Goal: Task Accomplishment & Management: Use online tool/utility

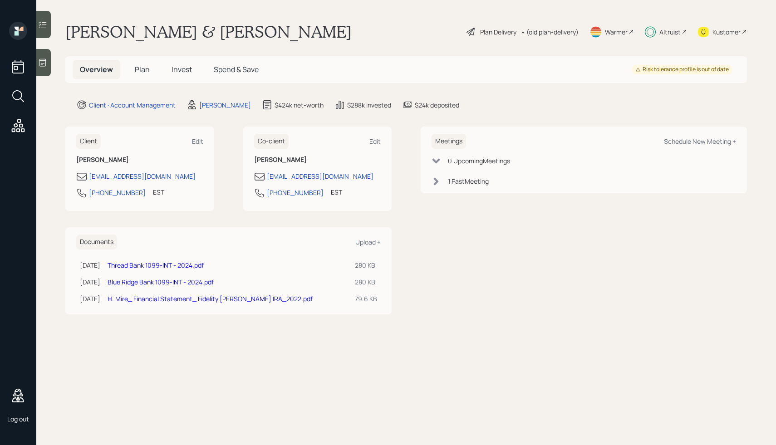
click at [496, 38] on div "Plan Delivery • (old plan-delivery)" at bounding box center [523, 32] width 114 height 20
click at [498, 30] on div "Plan Delivery" at bounding box center [498, 32] width 36 height 10
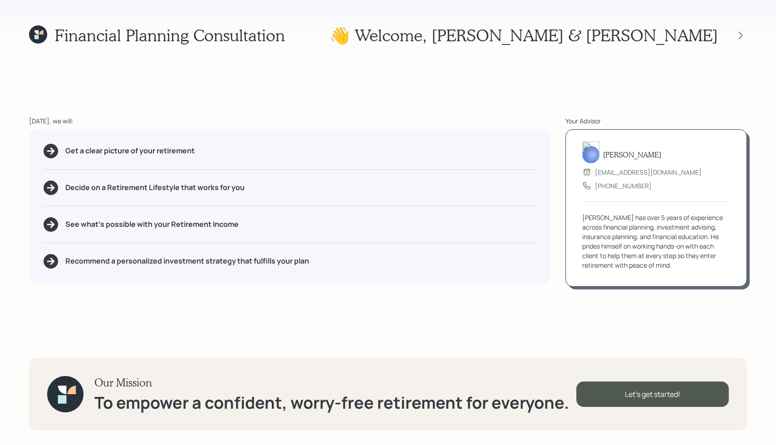
click at [405, 121] on div "Today, we will:" at bounding box center [290, 121] width 522 height 10
click at [549, 67] on div "Financial Planning Consultation 👋 Welcome , Henry & Lynette Today, we will: Get…" at bounding box center [388, 222] width 776 height 445
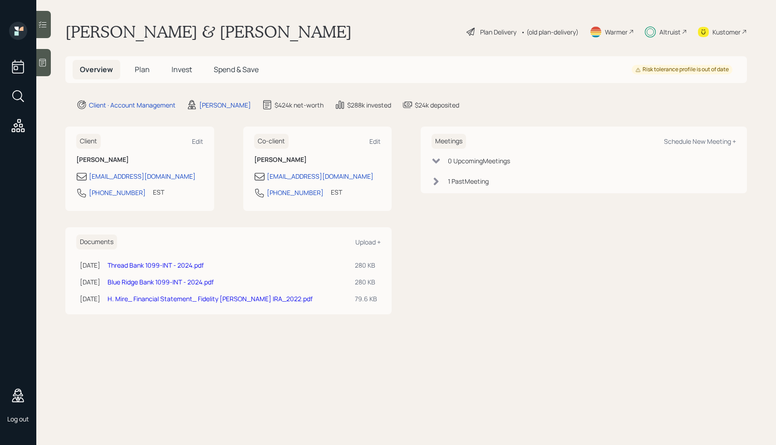
click at [342, 29] on div "Henry & Lynette Mire Plan Delivery • (old plan-delivery) Warmer Altruist Kustom…" at bounding box center [406, 32] width 682 height 20
type input "mike demo"
click at [400, 35] on div "mike demo" at bounding box center [388, 222] width 776 height 445
click at [480, 34] on div "Plan Delivery" at bounding box center [498, 32] width 36 height 10
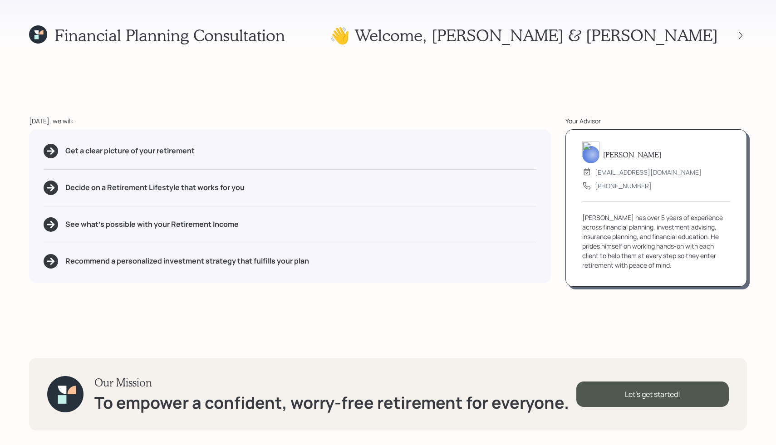
click at [364, 86] on div "Financial Planning Consultation 👋 Welcome , Henry & Lynette Today, we will: Get…" at bounding box center [388, 222] width 776 height 445
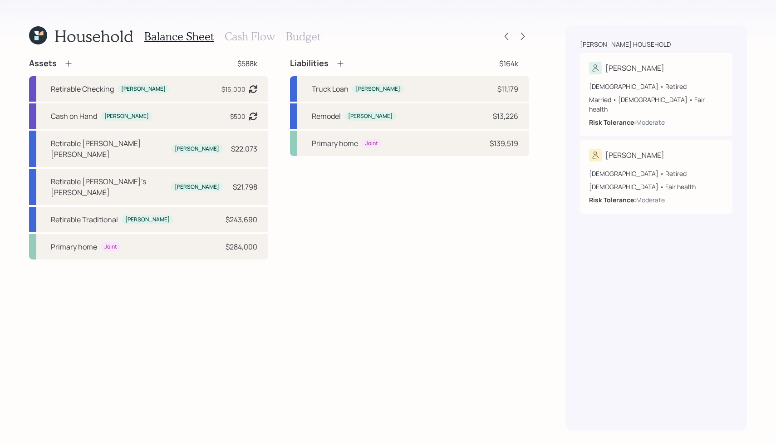
click at [247, 41] on h3 "Cash Flow" at bounding box center [250, 36] width 50 height 13
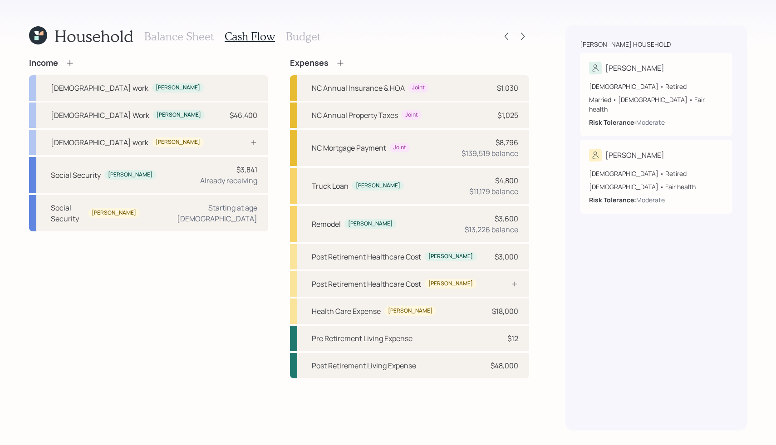
click at [312, 41] on h3 "Budget" at bounding box center [303, 36] width 35 height 13
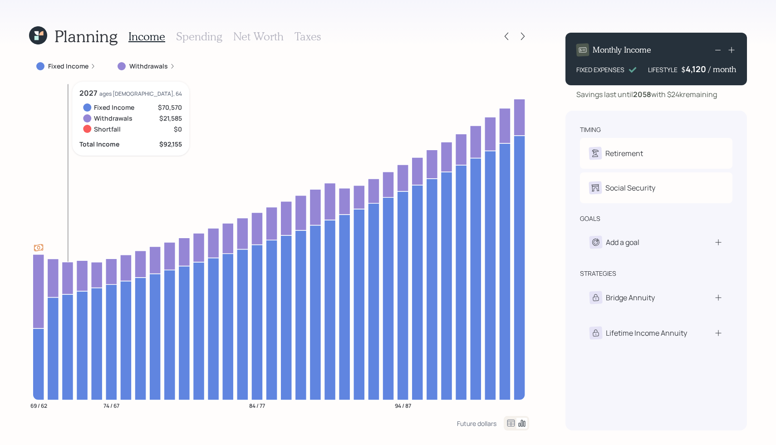
click at [65, 336] on icon at bounding box center [67, 347] width 11 height 106
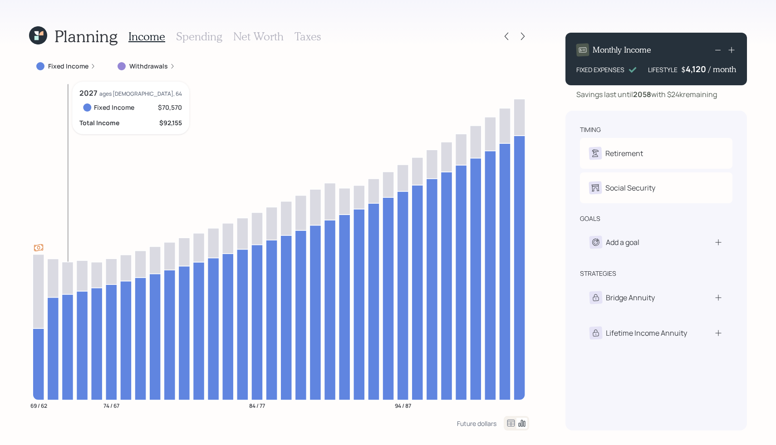
click at [65, 336] on icon at bounding box center [67, 347] width 11 height 106
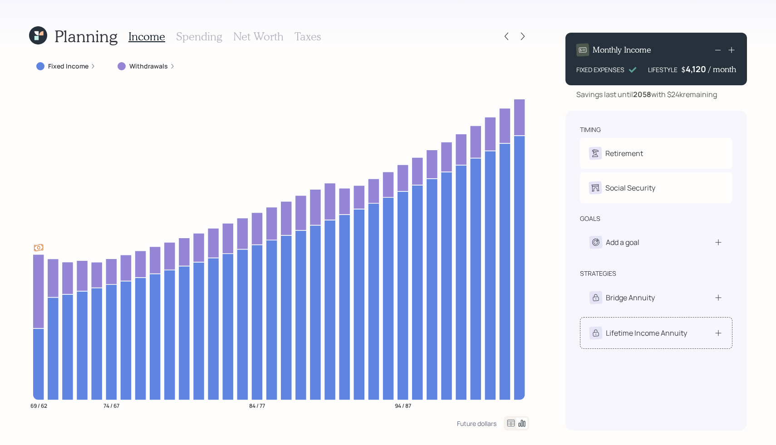
click at [617, 336] on div "Lifetime Income Annuity" at bounding box center [646, 333] width 81 height 11
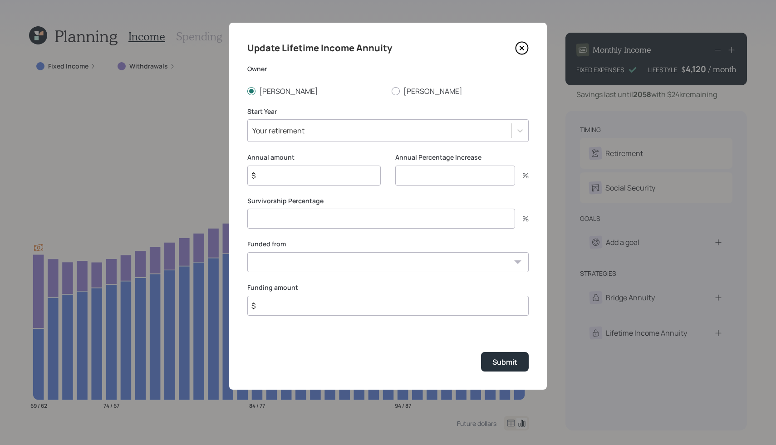
click at [311, 178] on input "$" at bounding box center [313, 176] width 133 height 20
type input "$ 25,000"
click at [478, 180] on input "number" at bounding box center [455, 176] width 120 height 20
type input "2"
click at [356, 221] on input "number" at bounding box center [381, 219] width 268 height 20
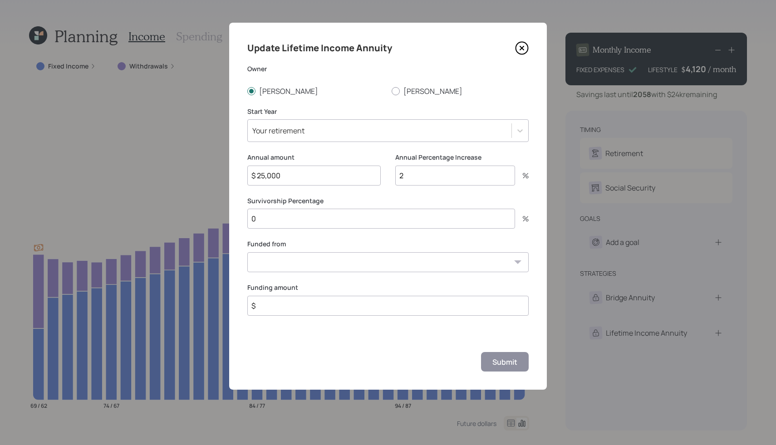
type input "0"
click at [321, 266] on select "Retirable Henry's Roth IRA ($22,073) Retirable Lynette's Roth IRA ($21,798) Ret…" at bounding box center [387, 262] width 281 height 20
select select "11c448a0-6a20-4317-b0de-62998099249a"
click at [247, 252] on select "Retirable Henry's Roth IRA ($22,073) Retirable Lynette's Roth IRA ($21,798) Ret…" at bounding box center [387, 262] width 281 height 20
click at [283, 303] on input "$" at bounding box center [387, 306] width 281 height 20
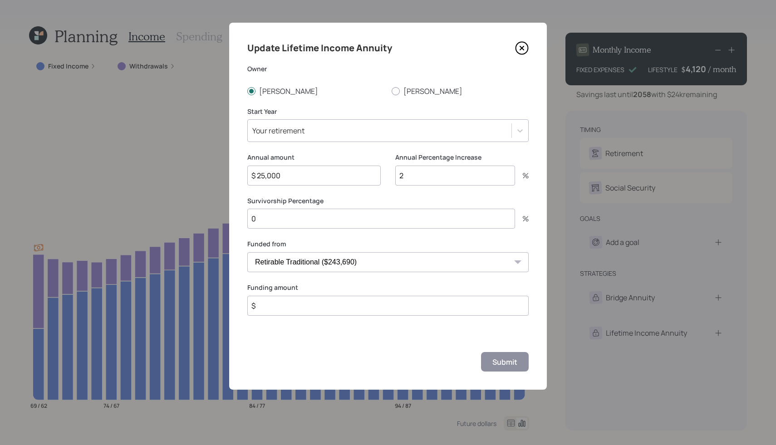
click at [266, 179] on input "$ 25,000" at bounding box center [313, 176] width 133 height 20
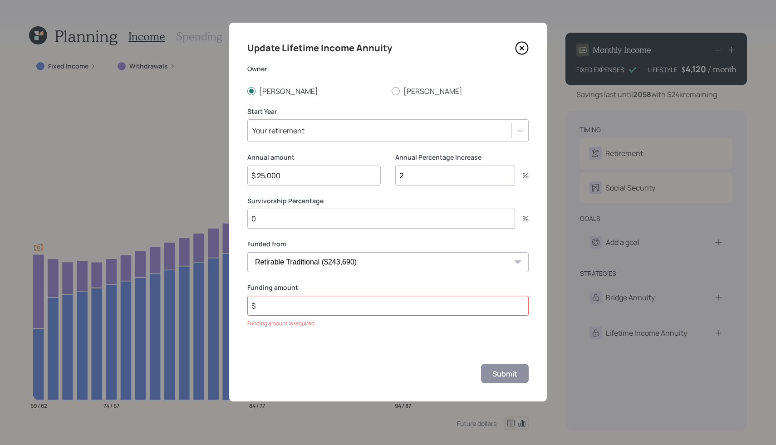
click at [285, 313] on input "$" at bounding box center [387, 306] width 281 height 20
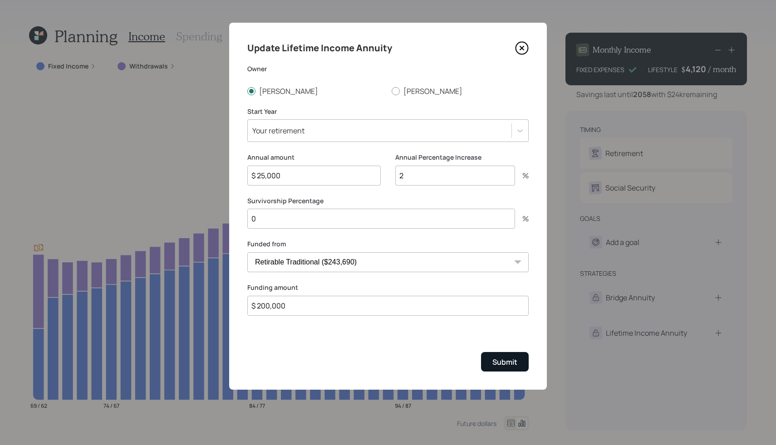
type input "$ 200,000"
click at [504, 367] on div "Submit" at bounding box center [505, 362] width 25 height 10
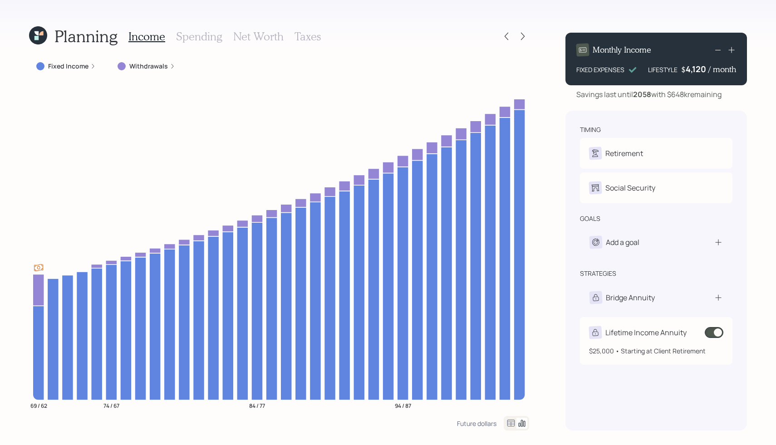
click at [680, 330] on div "Lifetime Income Annuity" at bounding box center [646, 332] width 81 height 11
select select "11c448a0-6a20-4317-b0de-62998099249a"
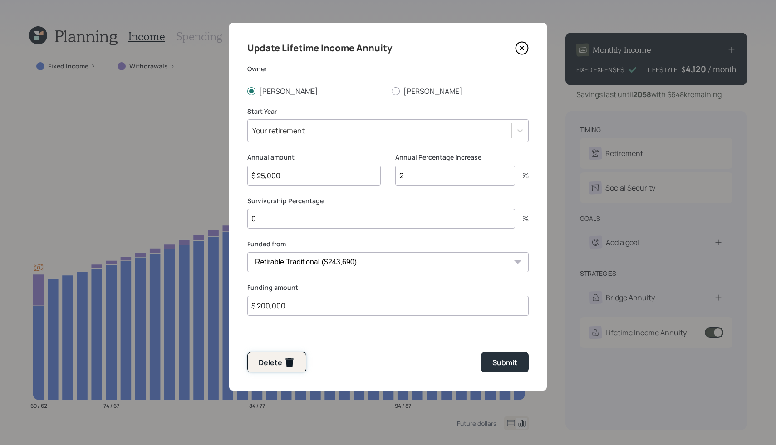
click at [293, 365] on icon "button" at bounding box center [289, 362] width 11 height 11
type input "$"
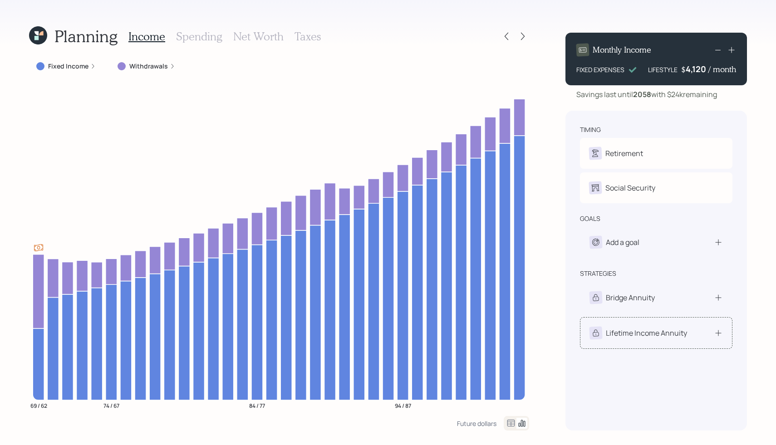
click at [636, 333] on div "Lifetime Income Annuity" at bounding box center [646, 333] width 81 height 11
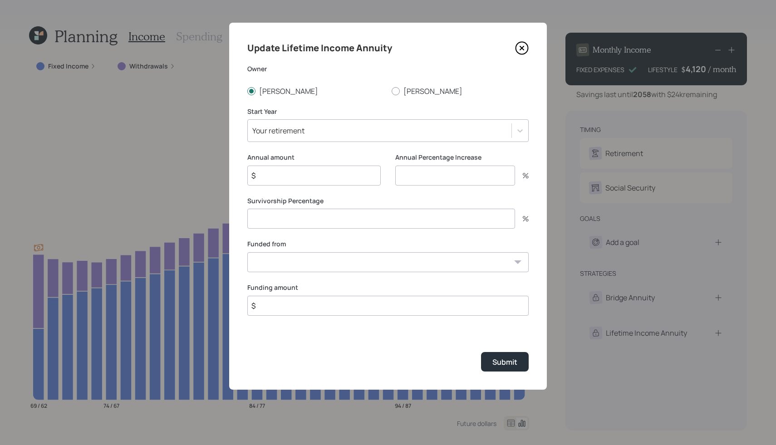
click at [525, 48] on icon at bounding box center [522, 48] width 14 height 14
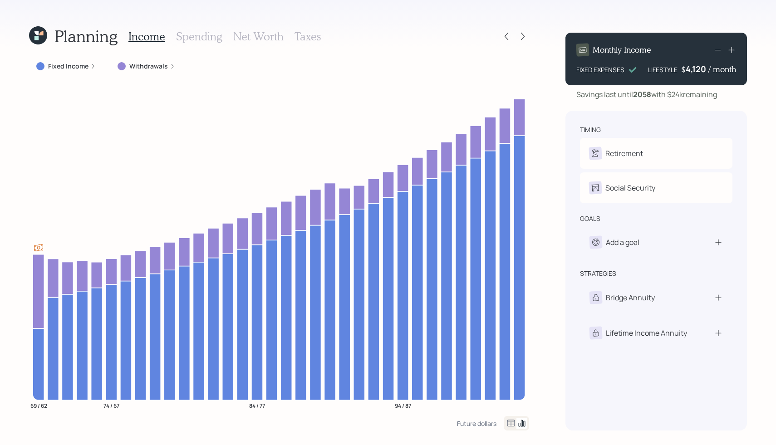
click at [33, 31] on icon at bounding box center [38, 35] width 18 height 18
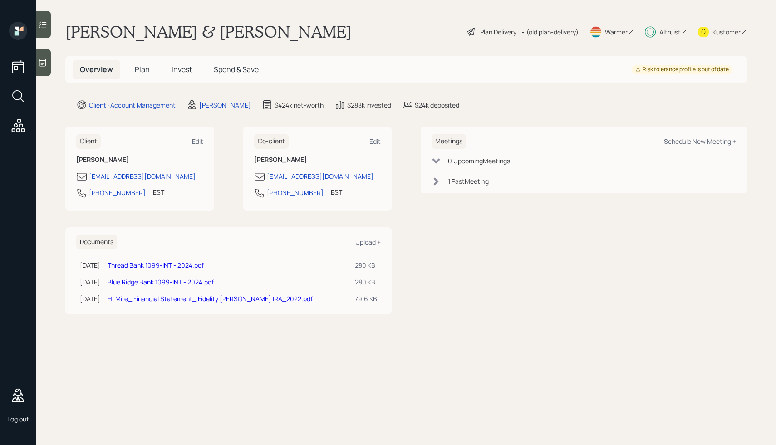
click at [49, 35] on div at bounding box center [43, 24] width 15 height 27
click at [39, 29] on icon at bounding box center [42, 24] width 9 height 9
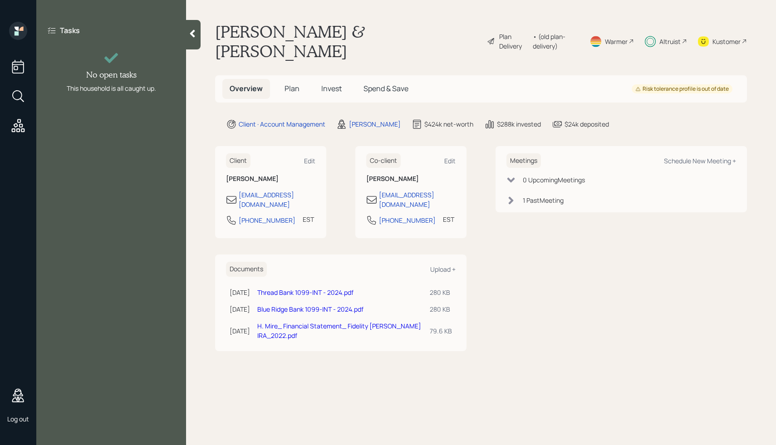
click at [281, 37] on h1 "[PERSON_NAME] & [PERSON_NAME]" at bounding box center [347, 41] width 265 height 39
click at [405, 9] on main "[PERSON_NAME] & [PERSON_NAME] Plan Delivery • (old plan-delivery) Warmer Altrui…" at bounding box center [481, 222] width 590 height 445
